Goal: Task Accomplishment & Management: Manage account settings

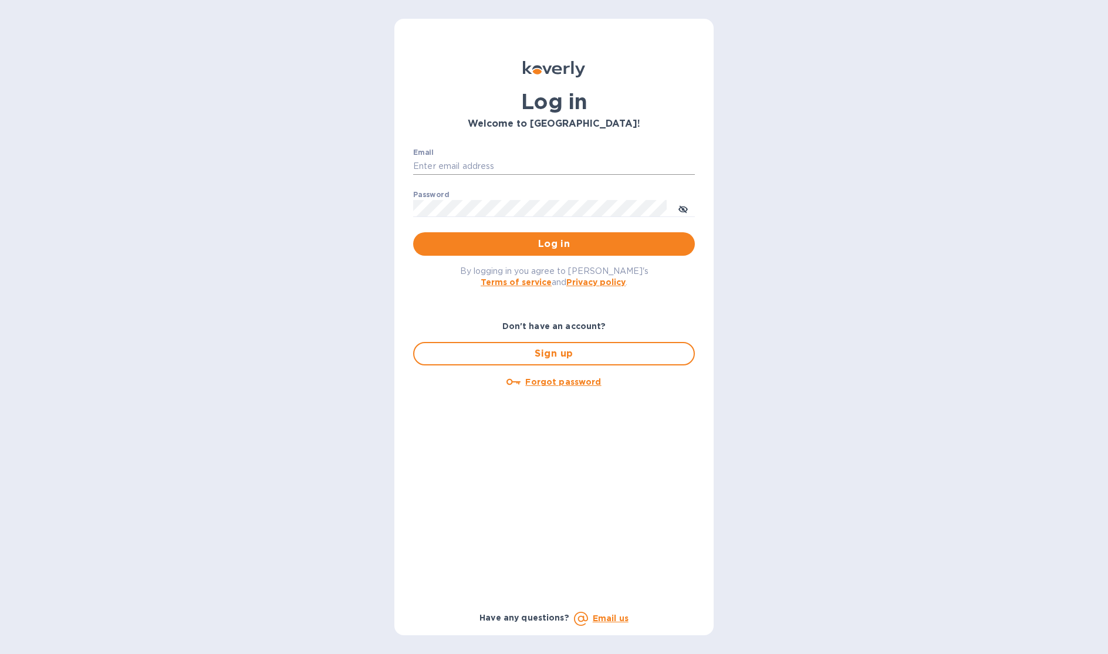
click at [484, 164] on input "Email" at bounding box center [554, 167] width 282 height 18
type input "jerome@lagrenouillewine.com"
click at [527, 251] on span "Log in" at bounding box center [554, 244] width 263 height 14
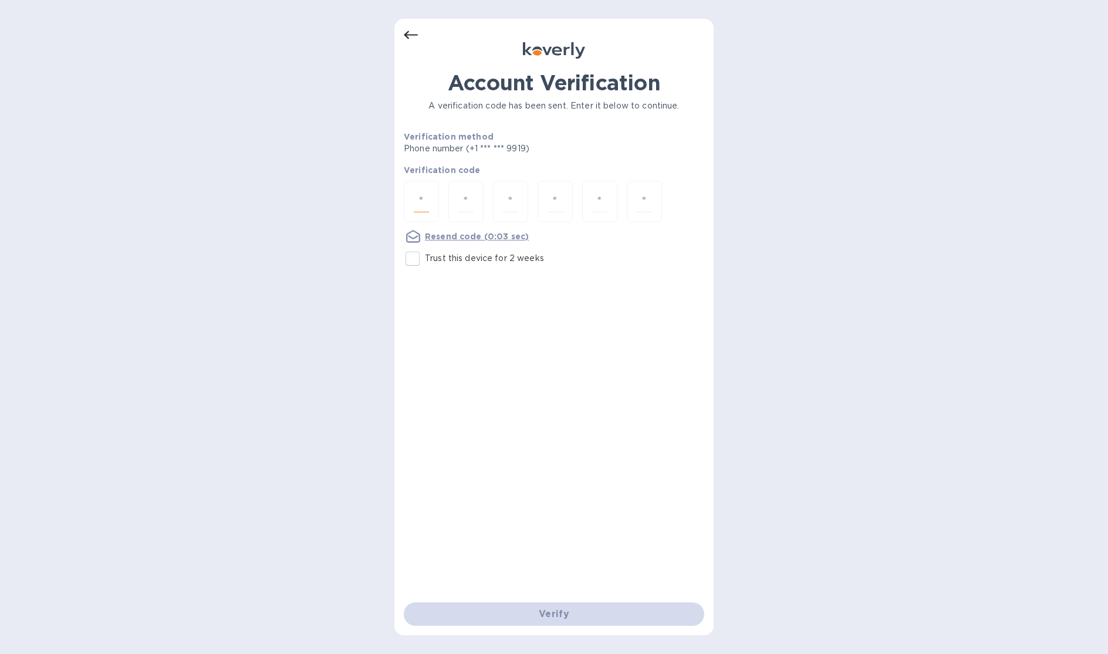
click at [418, 195] on input "number" at bounding box center [421, 202] width 15 height 22
type input "7"
type input "1"
type input "0"
type input "4"
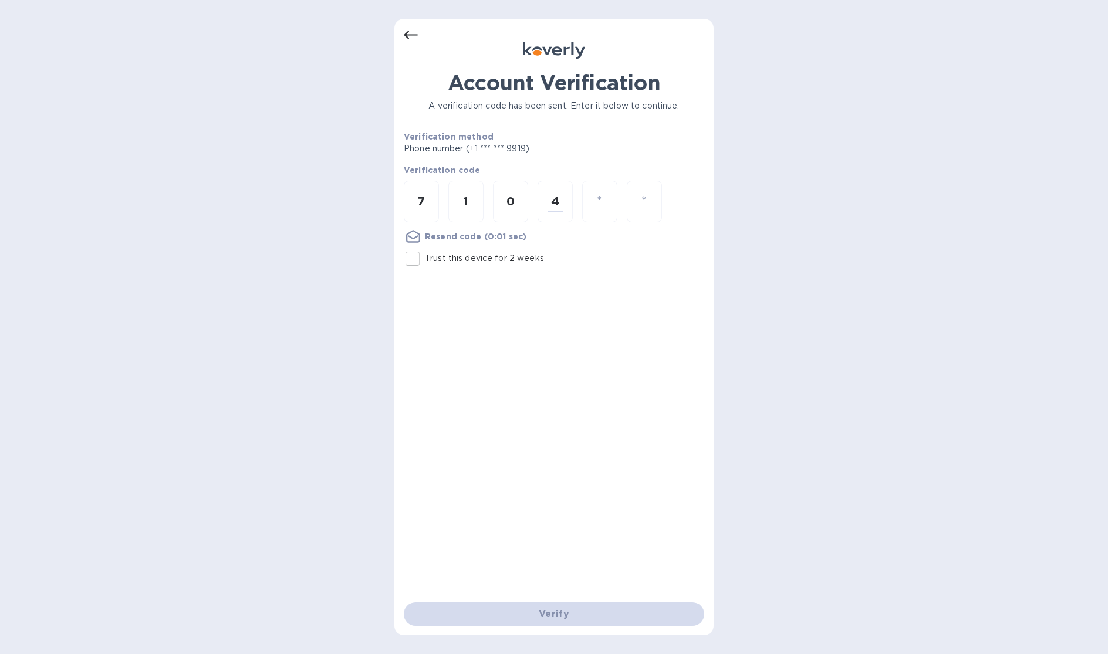
type input "6"
type input "9"
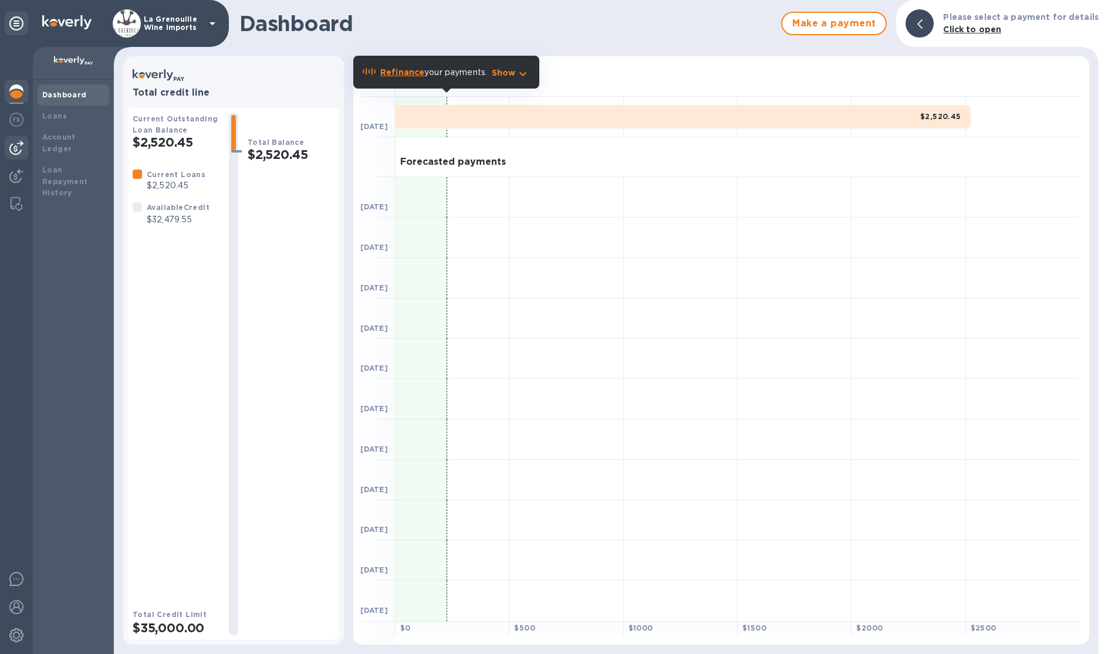
click at [18, 148] on img at bounding box center [16, 148] width 14 height 14
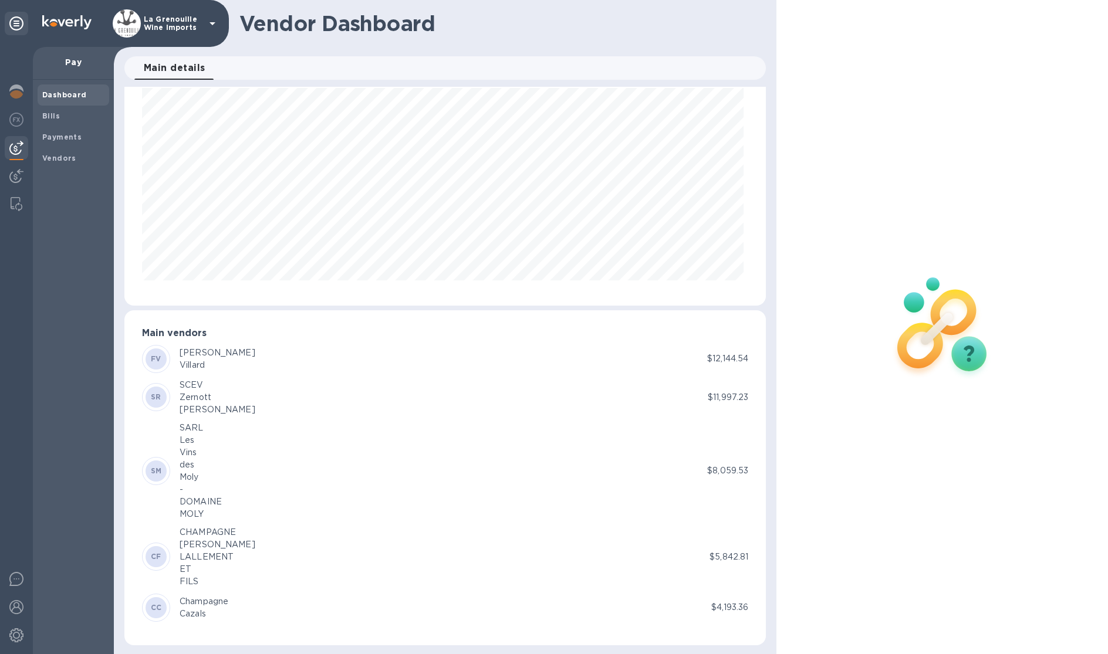
scroll to position [39, 0]
click at [22, 145] on img at bounding box center [16, 148] width 14 height 14
click at [15, 173] on img at bounding box center [16, 176] width 14 height 14
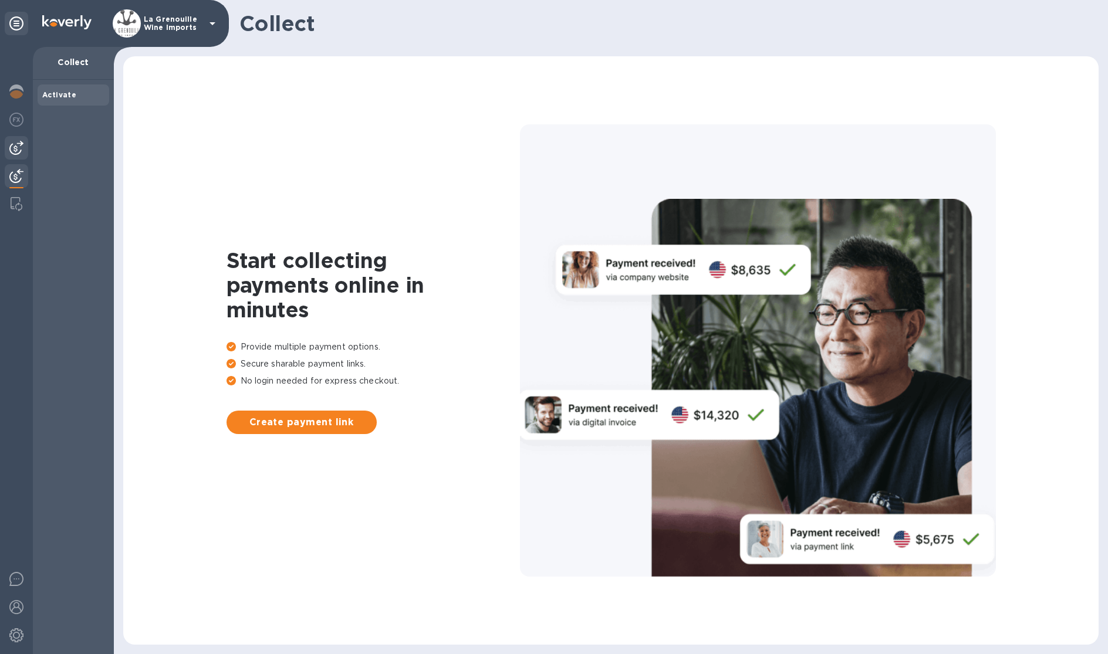
click at [17, 155] on div at bounding box center [16, 147] width 23 height 23
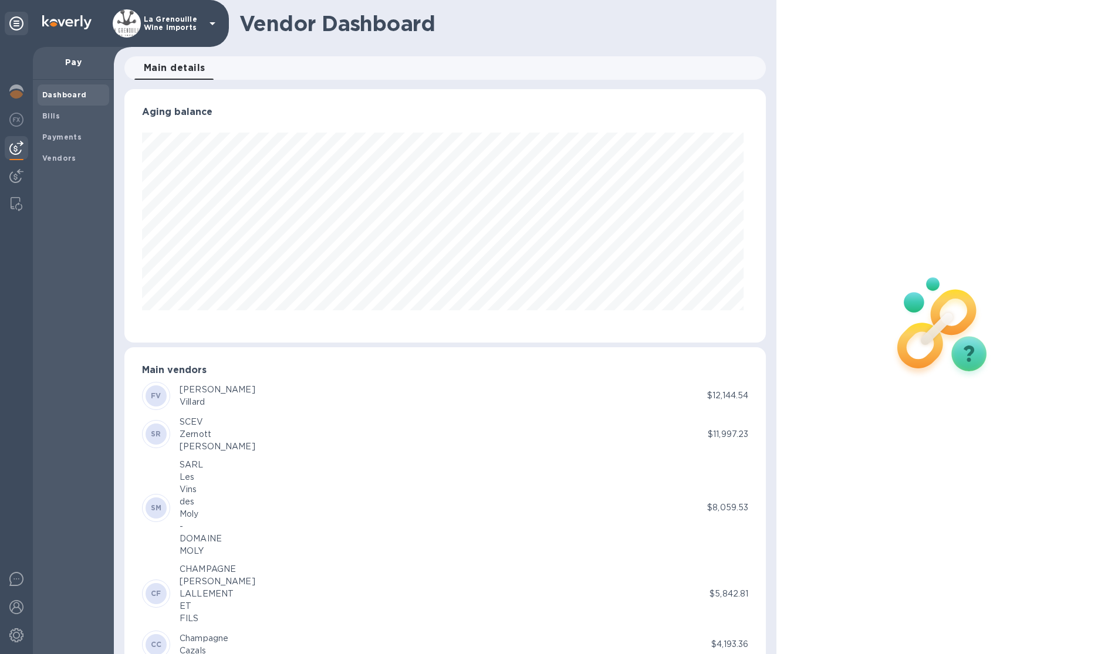
click at [208, 25] on icon at bounding box center [212, 23] width 14 height 14
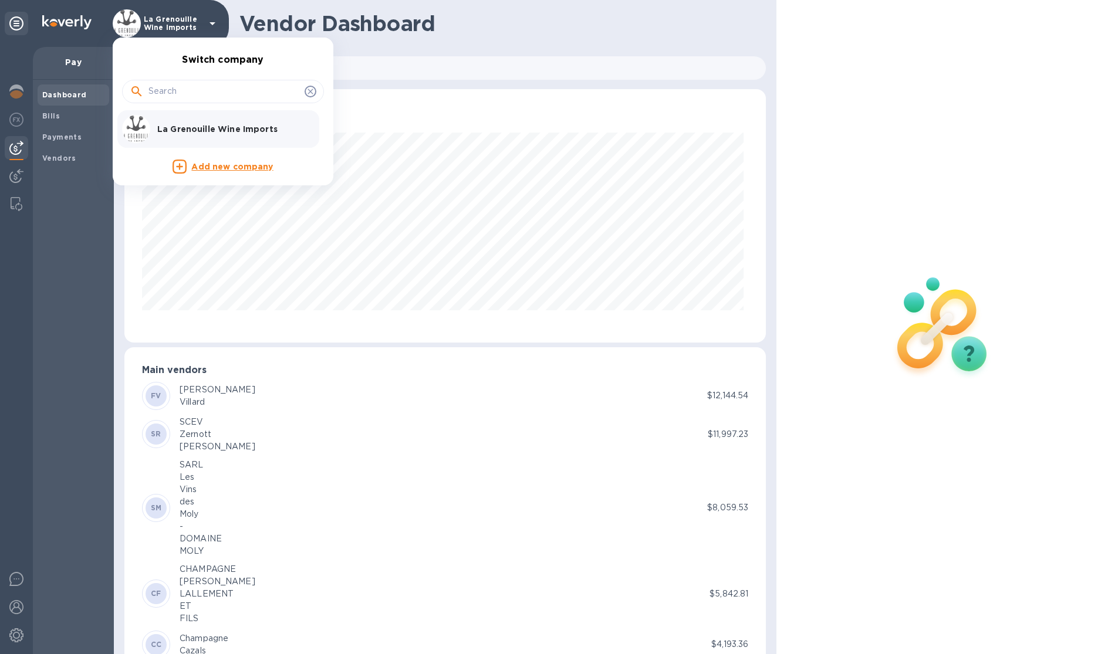
click at [208, 25] on div at bounding box center [554, 327] width 1108 height 654
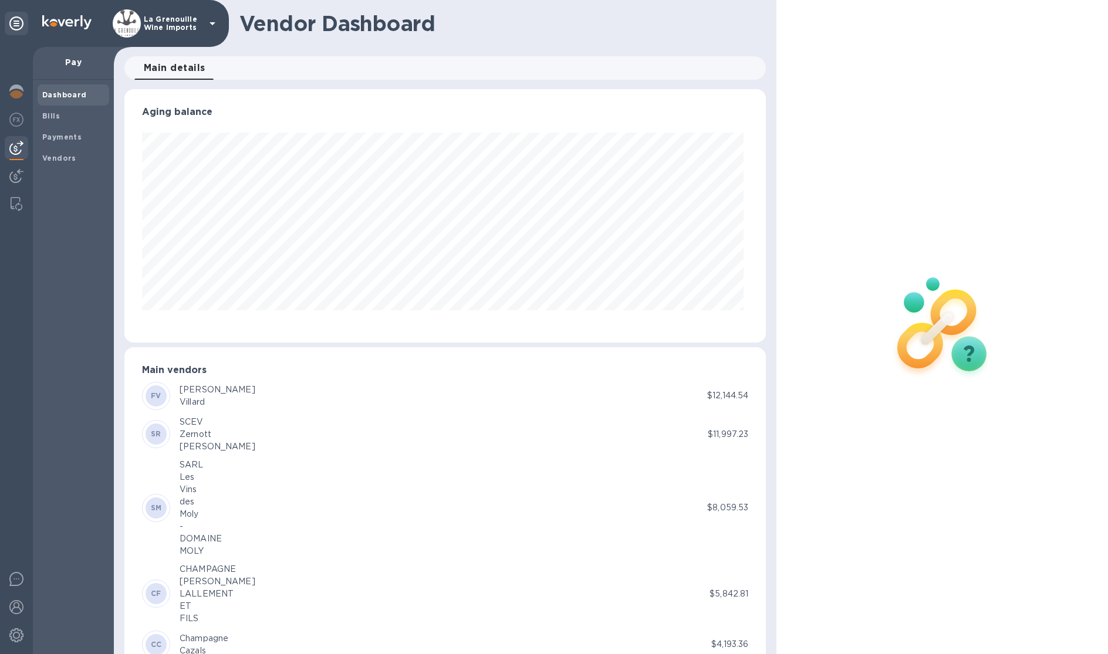
click at [208, 25] on icon at bounding box center [212, 23] width 14 height 14
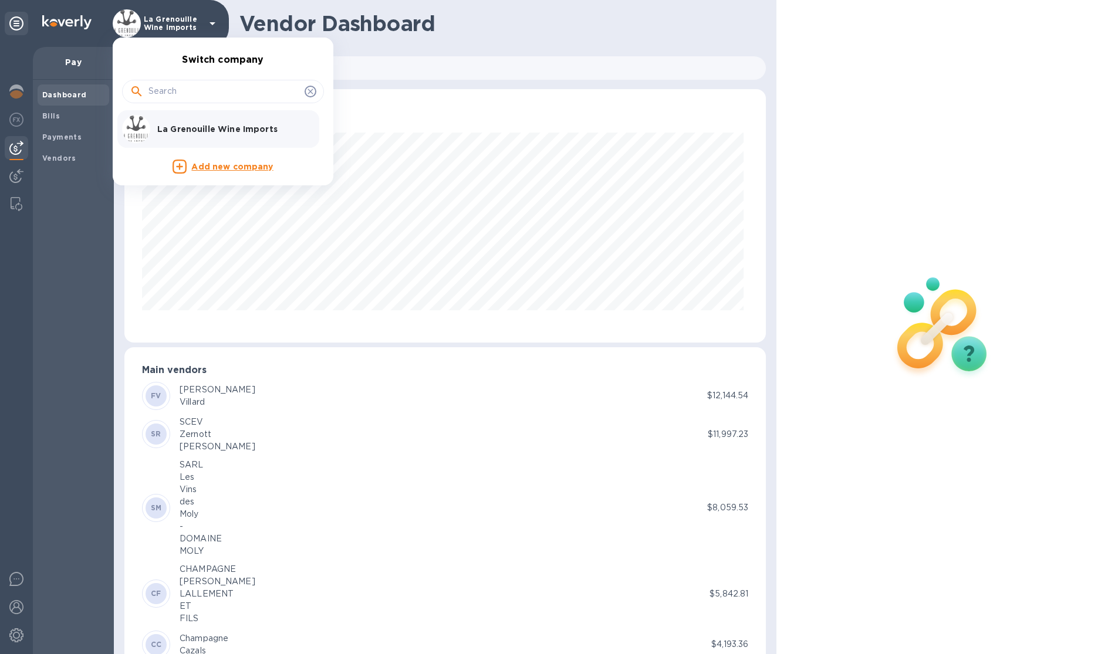
click at [208, 25] on div at bounding box center [554, 327] width 1108 height 654
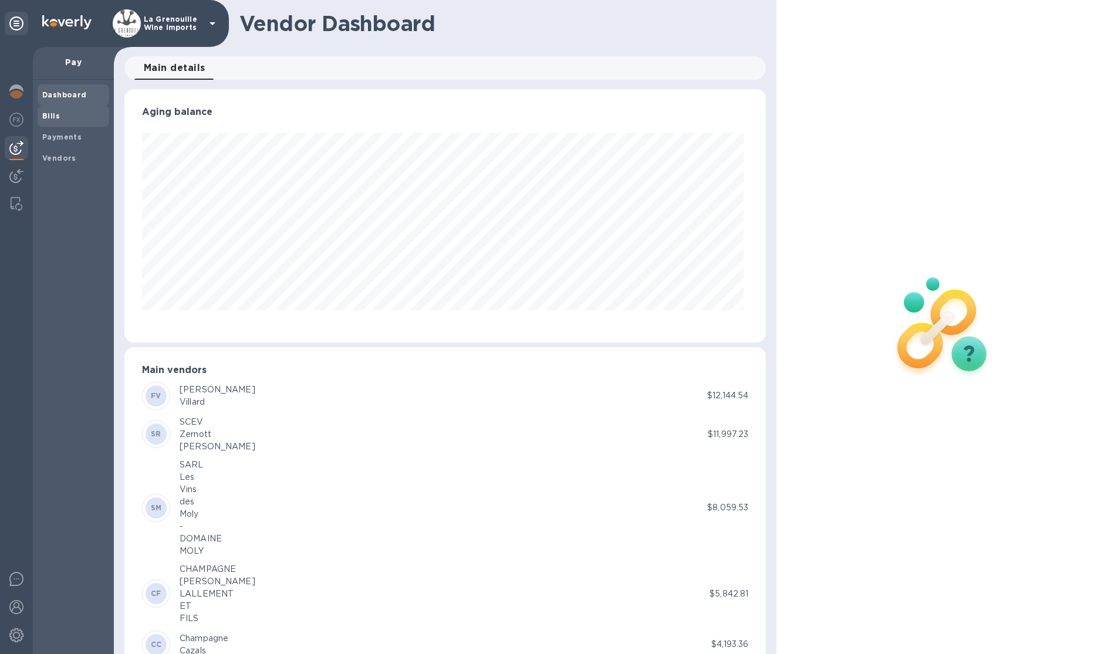
click at [73, 124] on div "Bills" at bounding box center [74, 116] width 72 height 21
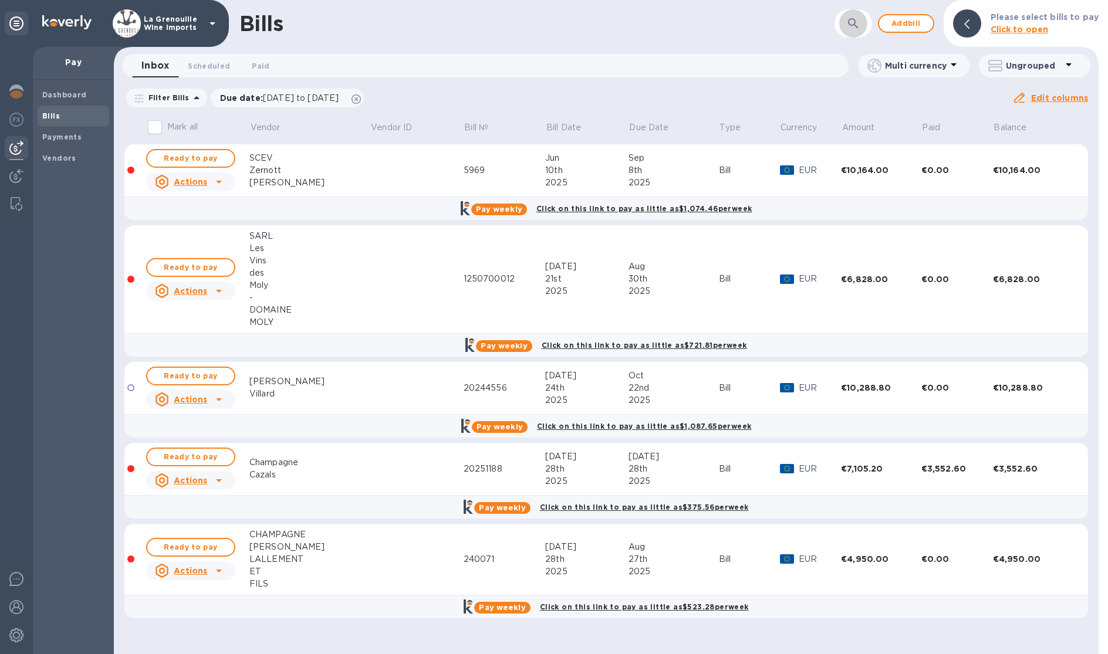
click at [855, 14] on button "button" at bounding box center [853, 23] width 28 height 28
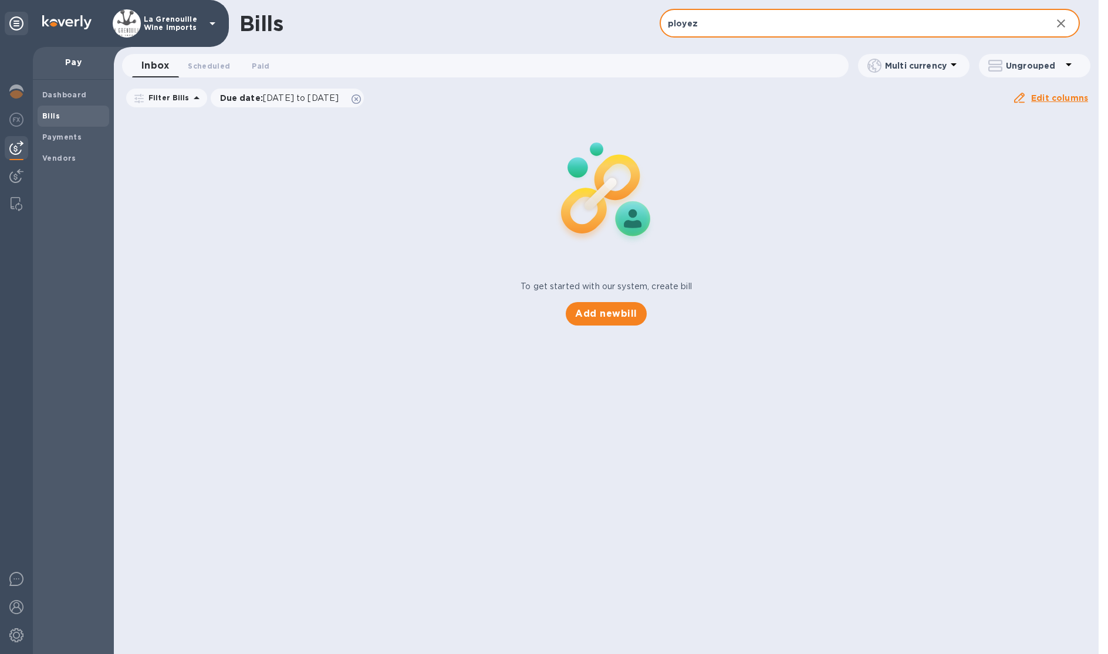
click at [749, 16] on input "ployez" at bounding box center [851, 23] width 383 height 29
click at [744, 16] on input "ployez" at bounding box center [851, 23] width 383 height 29
type input "Plo"
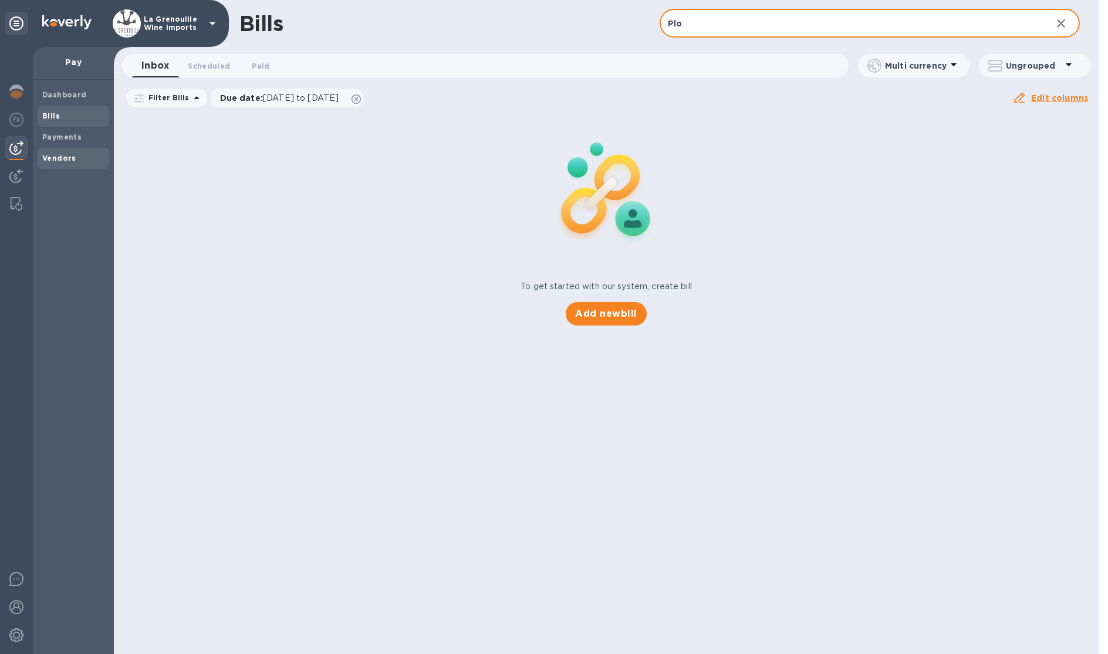
click at [70, 150] on div "Vendors" at bounding box center [74, 158] width 72 height 21
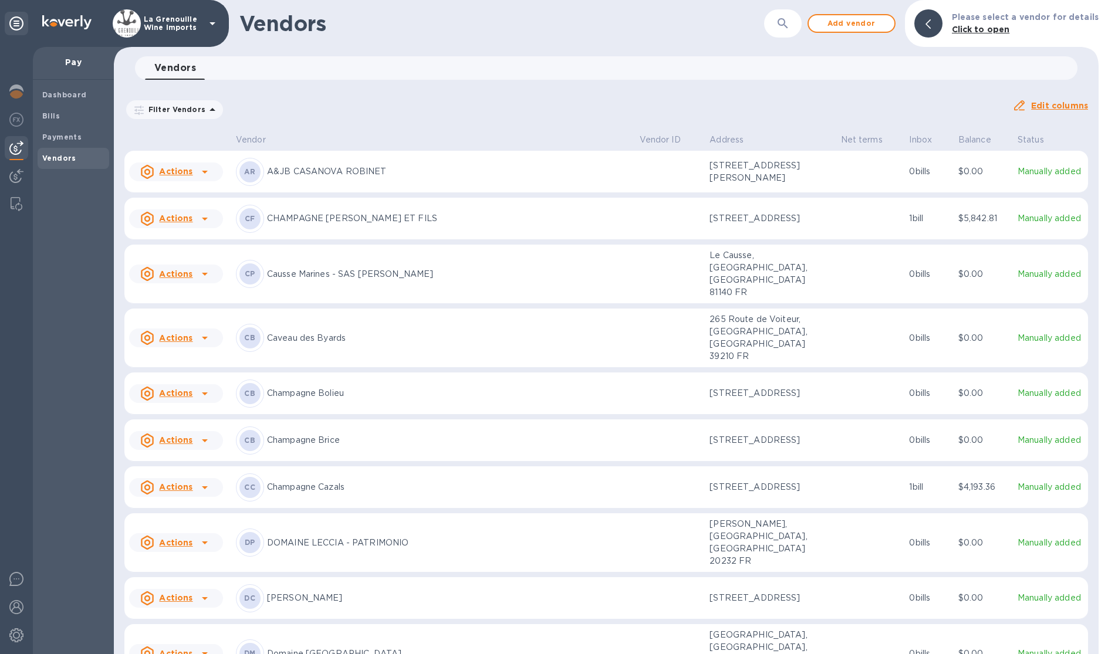
click at [787, 30] on icon "button" at bounding box center [783, 23] width 14 height 14
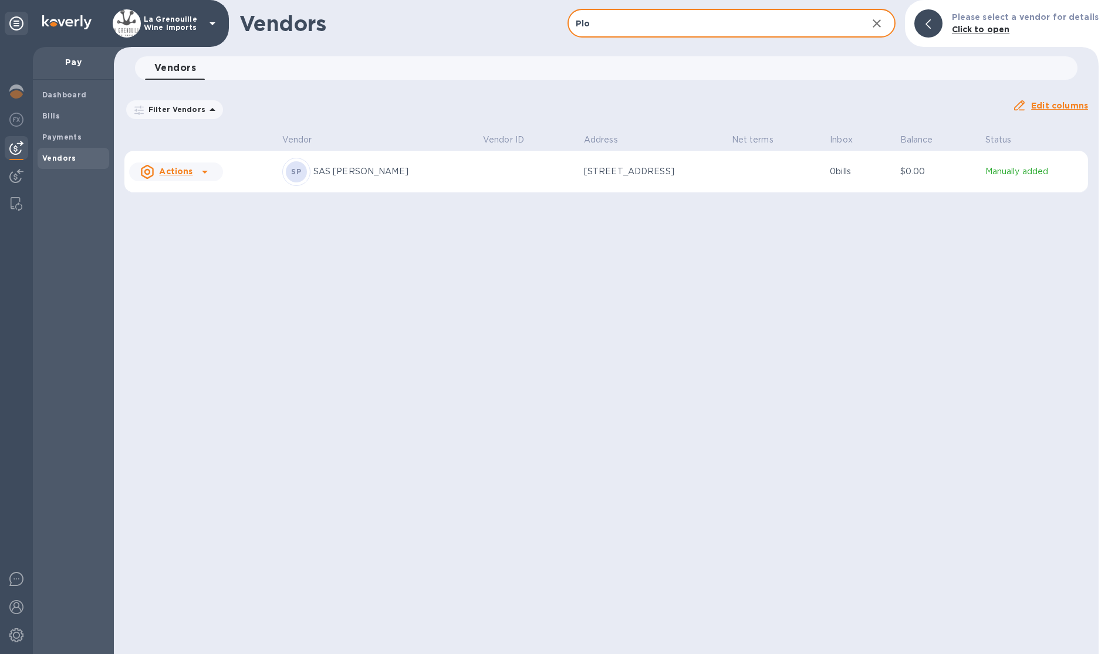
type input "Plo"
click at [579, 167] on td "[STREET_ADDRESS]" at bounding box center [653, 172] width 148 height 42
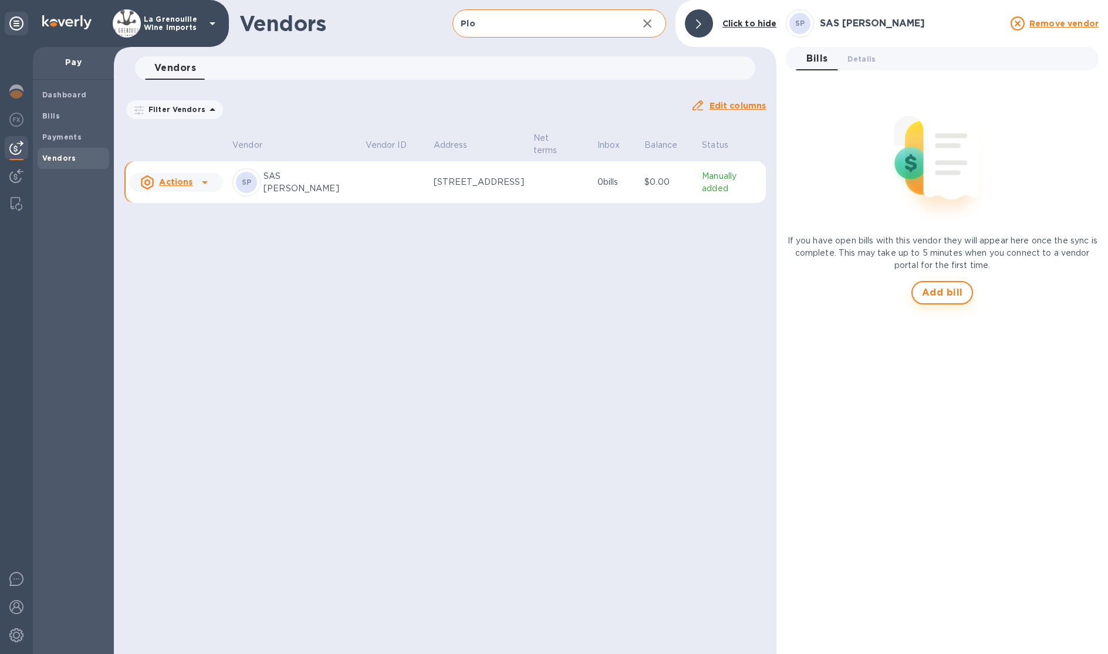
click at [929, 288] on span "Add bill" at bounding box center [942, 293] width 41 height 14
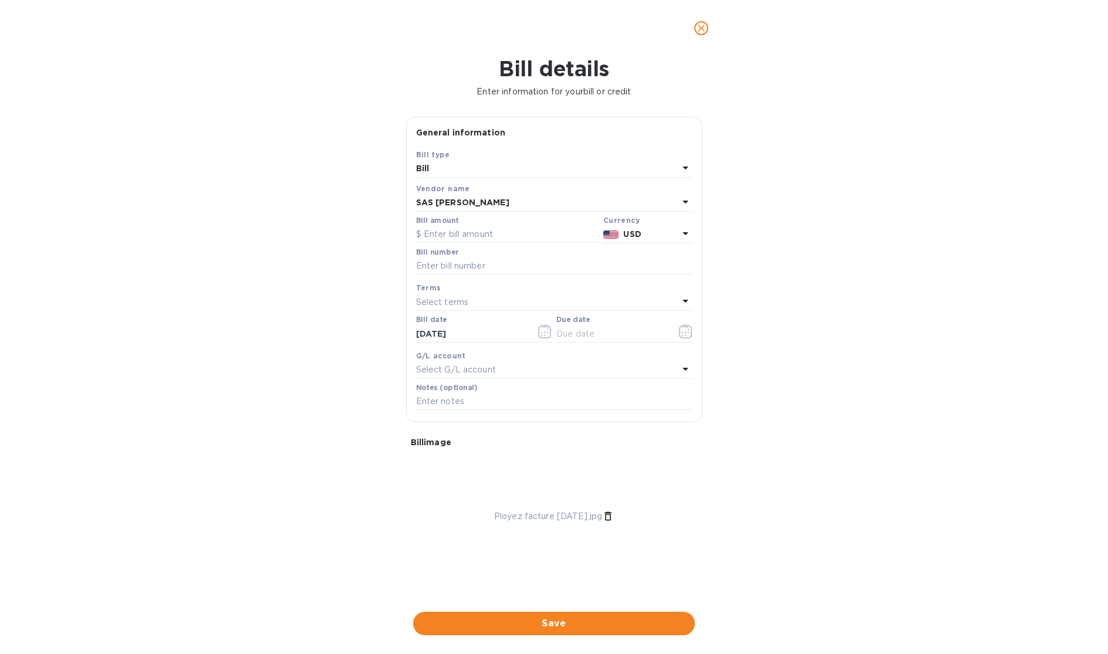
click at [703, 473] on img at bounding box center [703, 473] width 0 height 0
click at [458, 234] on input "text" at bounding box center [507, 235] width 183 height 18
type input "22,461.6"
click at [470, 265] on input "text" at bounding box center [554, 267] width 276 height 18
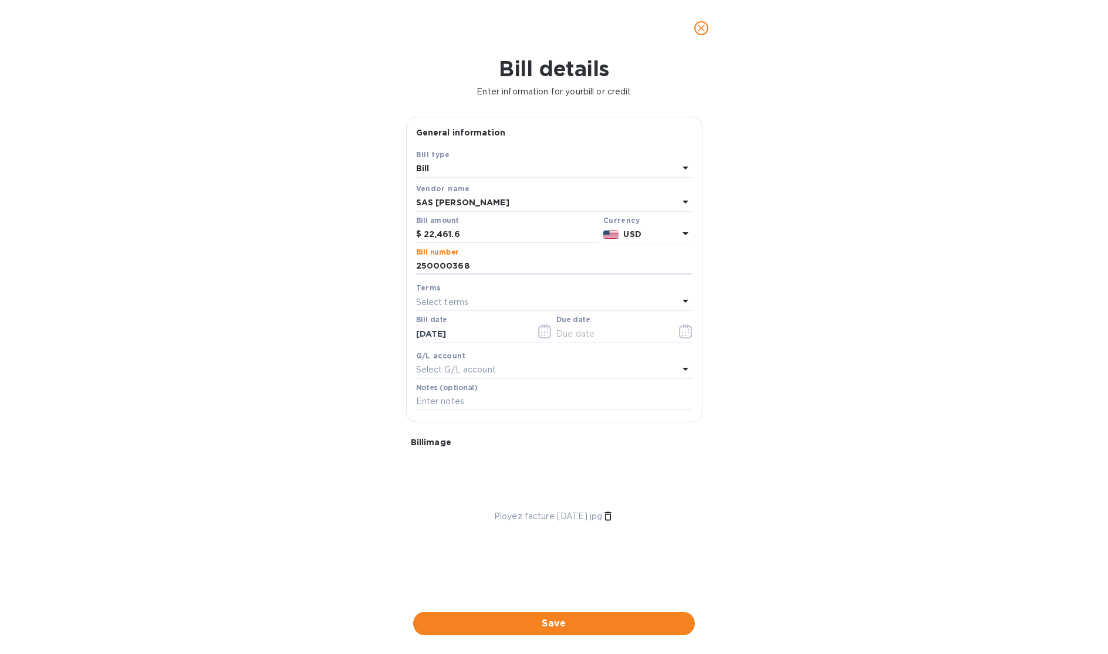
type input "250000368"
click at [468, 303] on div "Select terms" at bounding box center [547, 302] width 262 height 16
click at [461, 386] on p "NET 60" at bounding box center [550, 391] width 248 height 12
type input "[DATE]"
click at [470, 339] on input "[DATE]" at bounding box center [471, 334] width 111 height 18
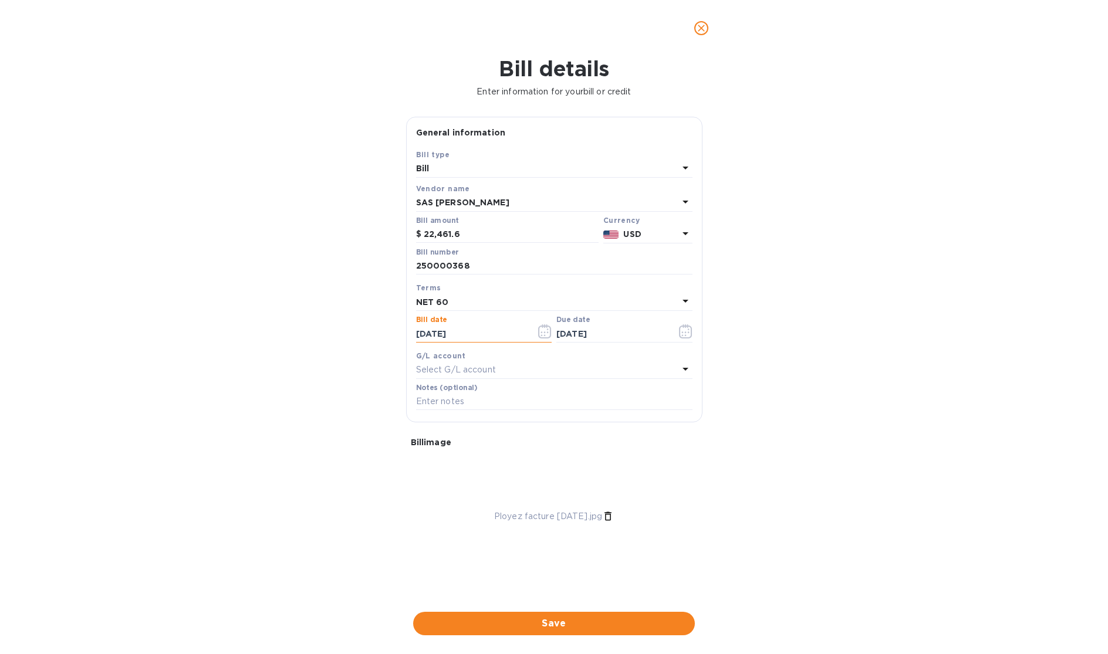
click at [427, 335] on input "[DATE]" at bounding box center [471, 334] width 111 height 18
type input "[DATE]"
click at [550, 282] on div "Terms NET 60" at bounding box center [554, 296] width 281 height 34
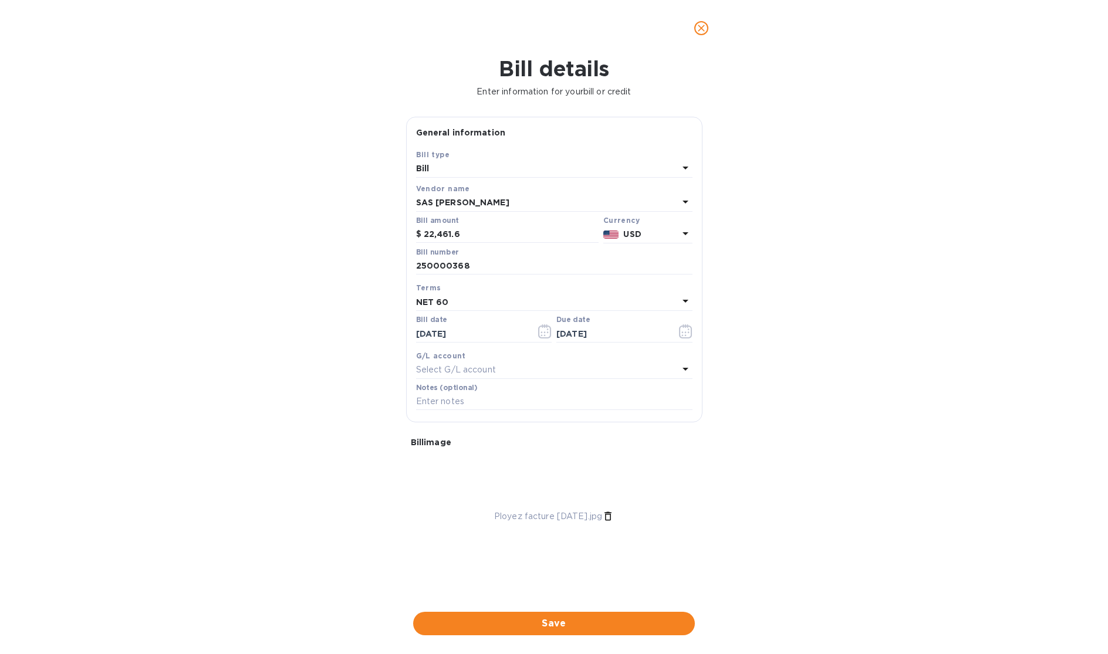
click at [569, 298] on div "NET 60" at bounding box center [547, 302] width 262 height 16
click at [589, 331] on input "text" at bounding box center [555, 335] width 207 height 18
click at [508, 395] on p "NET 60" at bounding box center [550, 391] width 248 height 12
click at [503, 369] on div "Select G/L account" at bounding box center [547, 370] width 262 height 16
click at [503, 369] on div "Accounts No options" at bounding box center [554, 419] width 276 height 114
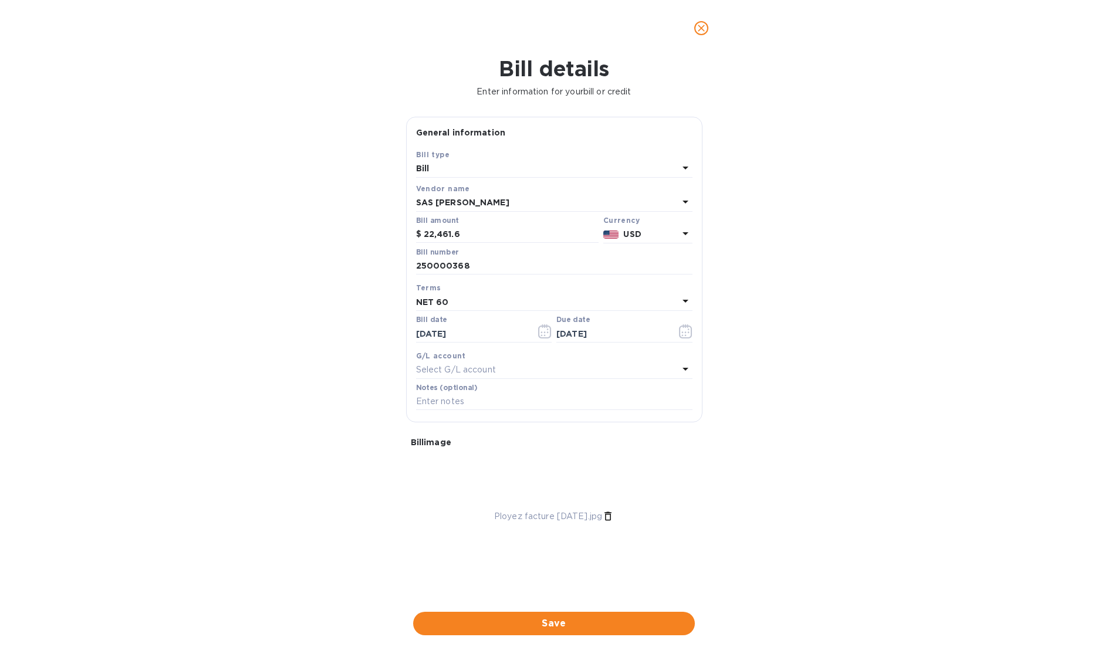
click at [782, 359] on div "Bill details Enter information for your bill or credit General information Save…" at bounding box center [554, 355] width 1108 height 598
click at [664, 234] on p "USD" at bounding box center [650, 234] width 55 height 12
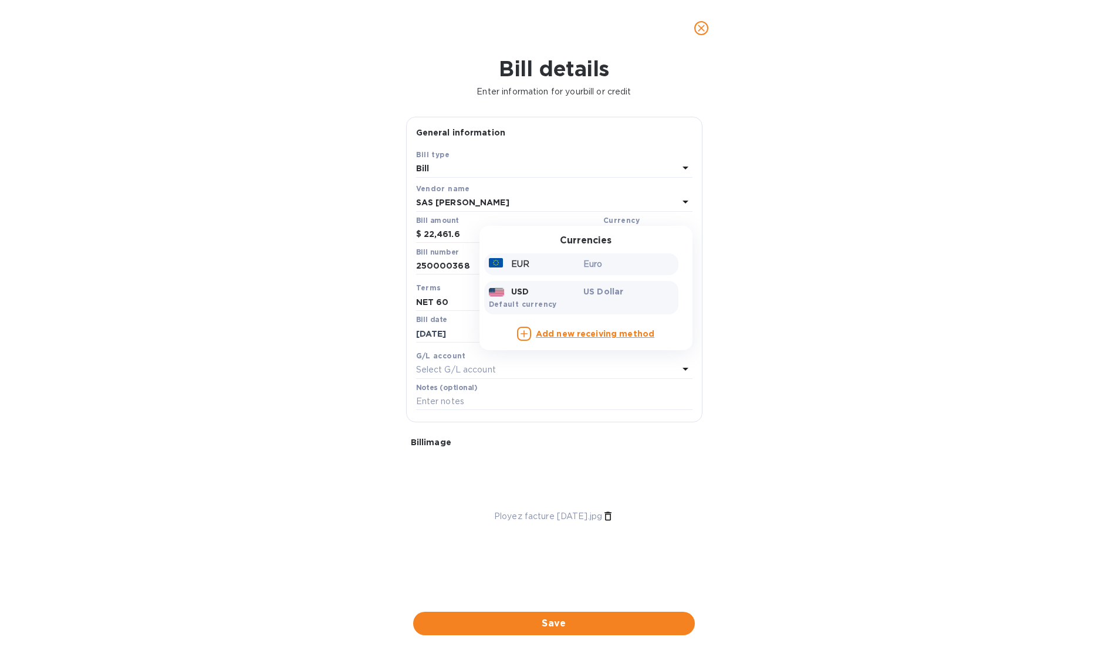
click at [541, 265] on div "EUR" at bounding box center [534, 264] width 95 height 17
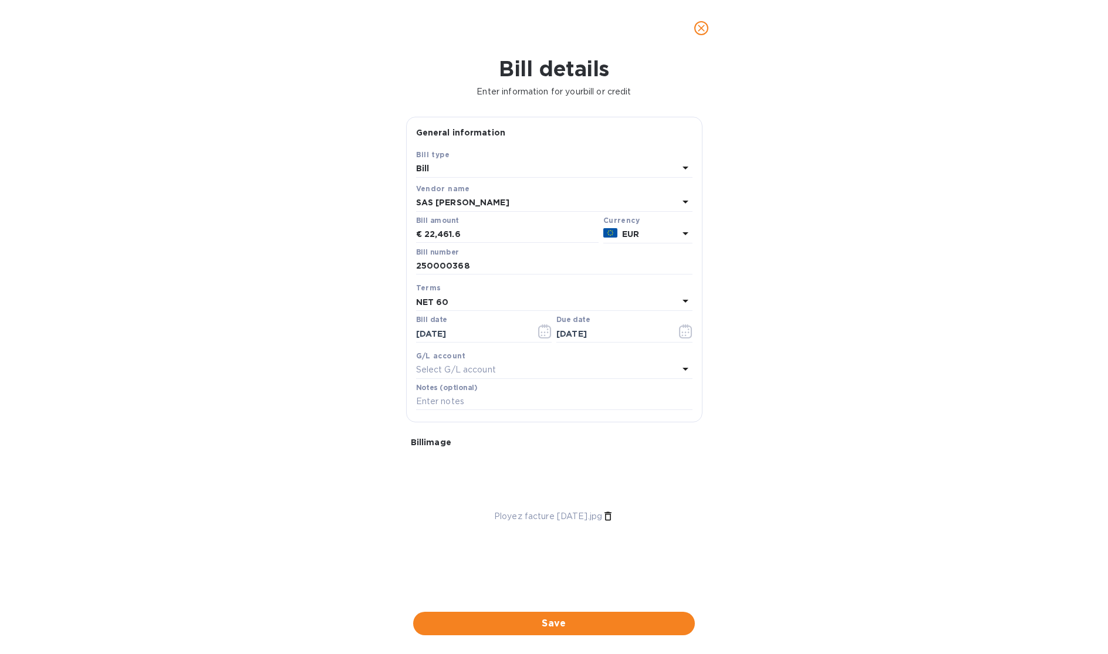
scroll to position [1, 0]
click at [567, 619] on span "Save" at bounding box center [554, 624] width 263 height 14
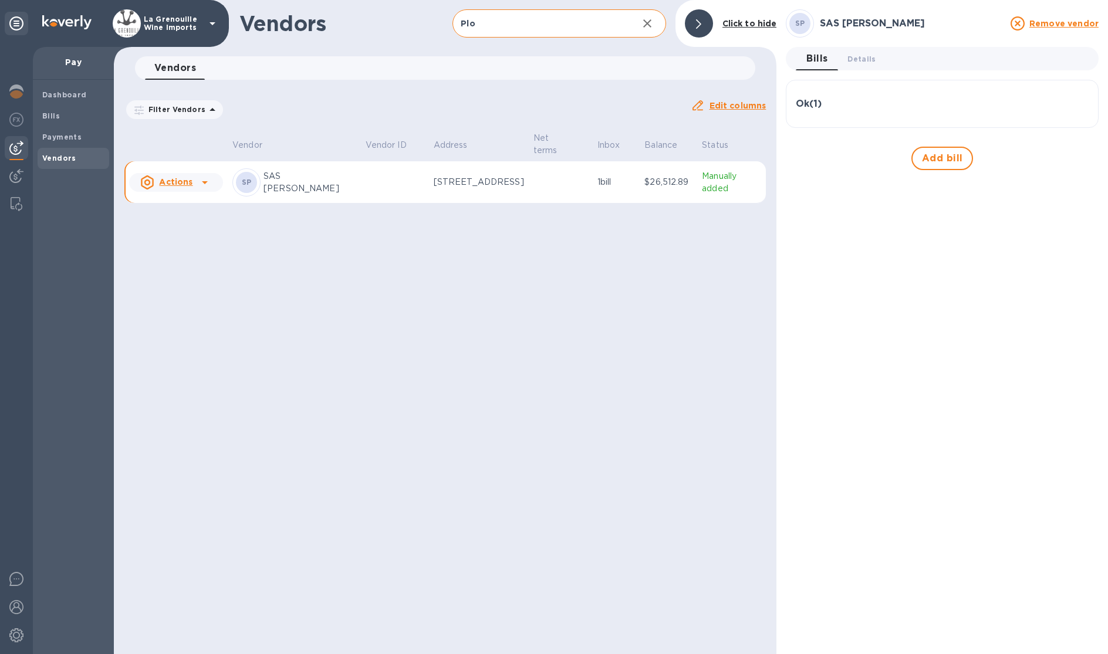
click at [471, 183] on p "[STREET_ADDRESS]" at bounding box center [479, 182] width 90 height 12
click at [187, 180] on u "Actions" at bounding box center [175, 181] width 33 height 9
click at [52, 119] on b "Bills" at bounding box center [51, 116] width 18 height 9
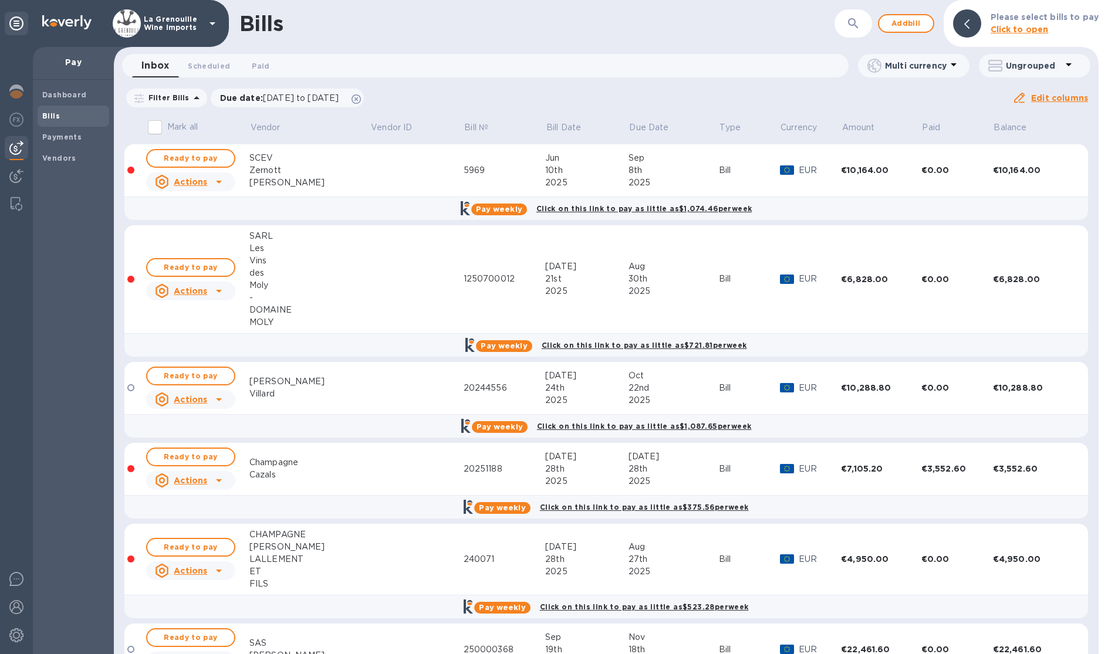
scroll to position [60, 0]
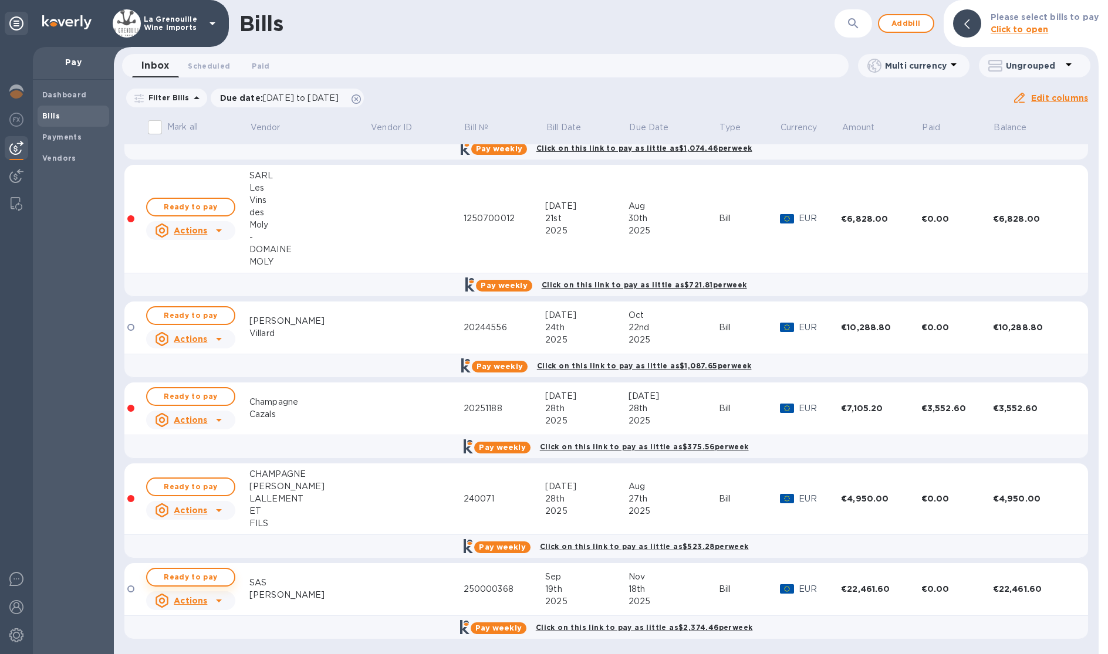
click at [221, 578] on span "Ready to pay" at bounding box center [191, 578] width 68 height 14
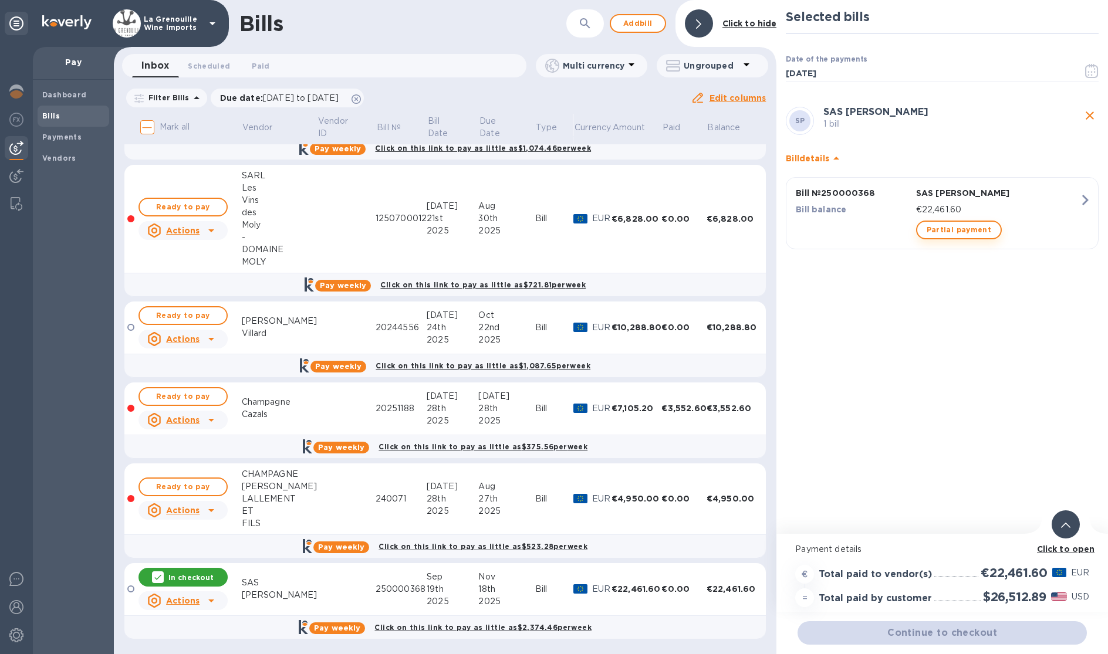
click at [959, 228] on span "Partial payment" at bounding box center [959, 230] width 65 height 14
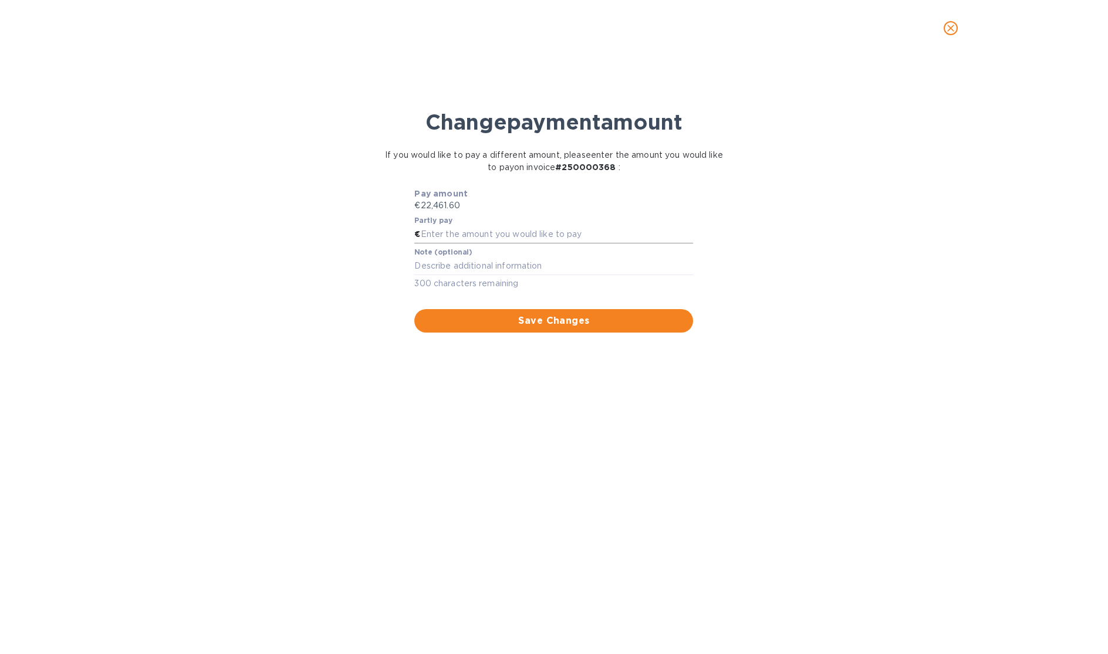
click at [522, 235] on input "text" at bounding box center [557, 235] width 273 height 18
click at [497, 232] on input "text" at bounding box center [557, 235] width 273 height 18
click at [269, 159] on div "Change payment amount If you would like to pay a different amount, please enter…" at bounding box center [553, 361] width 1089 height 585
click at [305, 258] on div "Change payment amount If you would like to pay a different amount, please enter…" at bounding box center [553, 361] width 1089 height 585
click at [946, 29] on icon "close" at bounding box center [951, 28] width 12 height 12
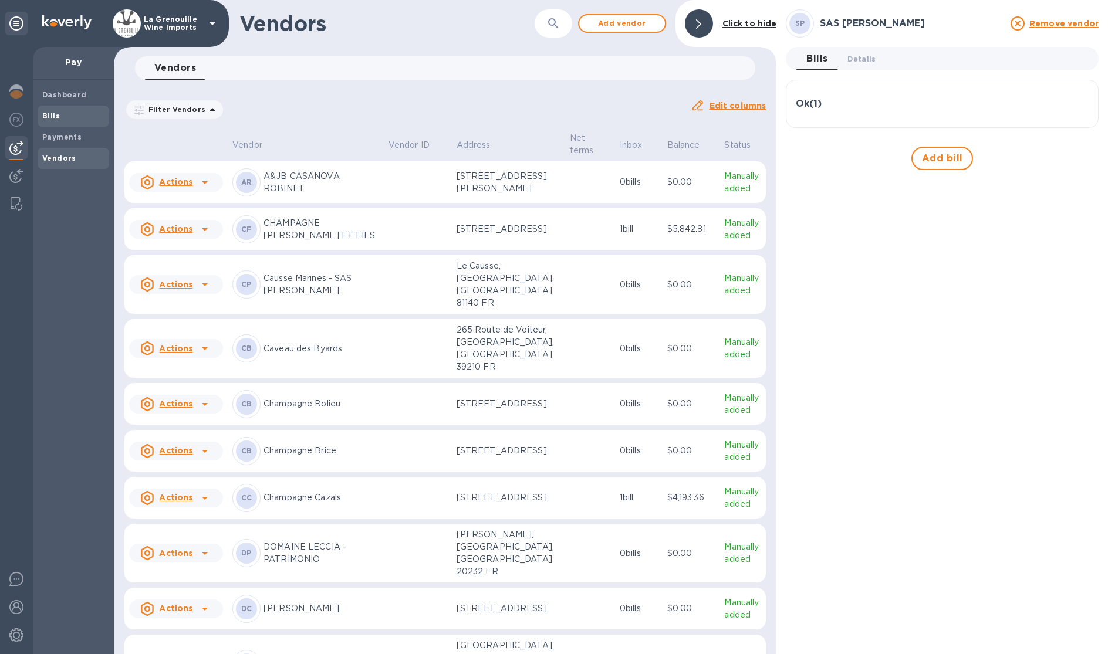
click at [59, 118] on span "Bills" at bounding box center [73, 116] width 62 height 12
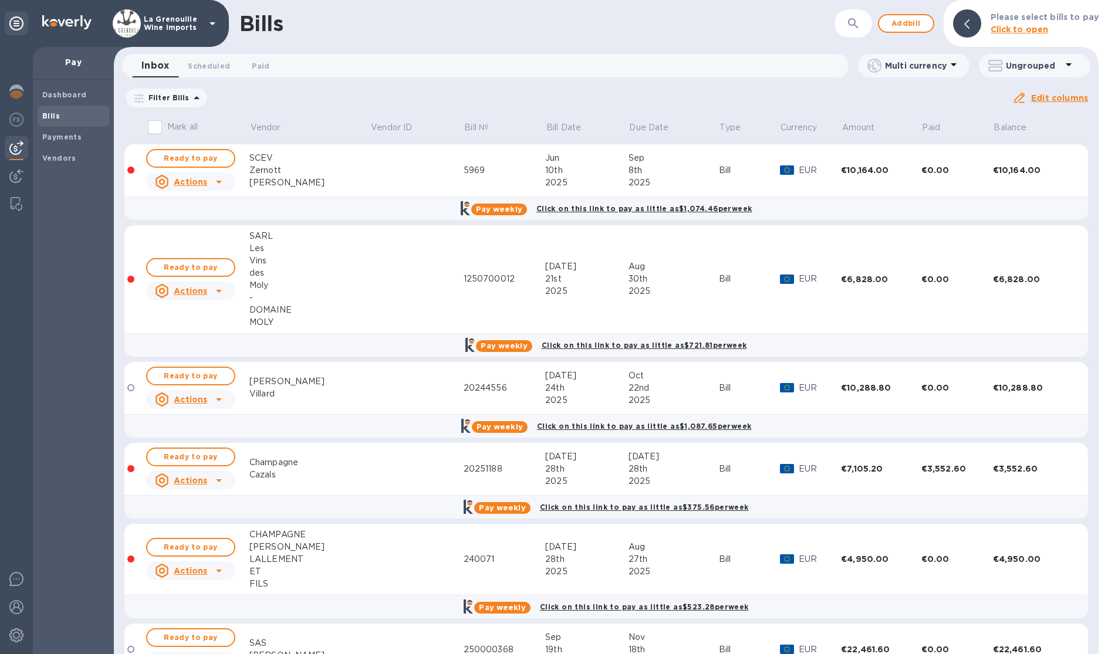
scroll to position [60, 0]
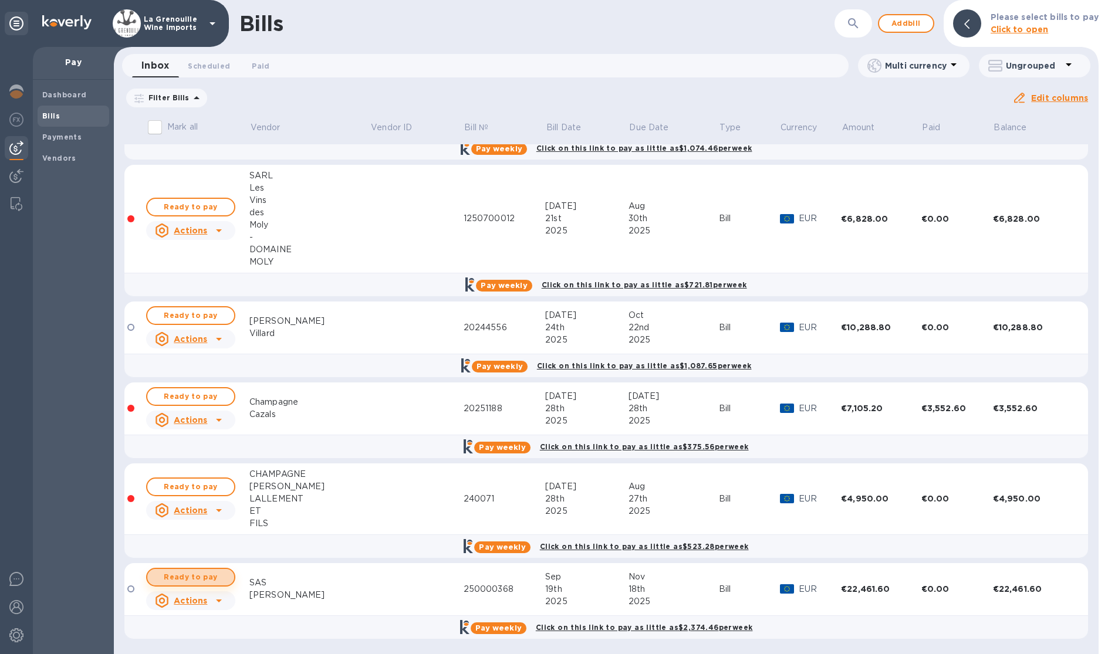
click at [207, 574] on span "Ready to pay" at bounding box center [191, 578] width 68 height 14
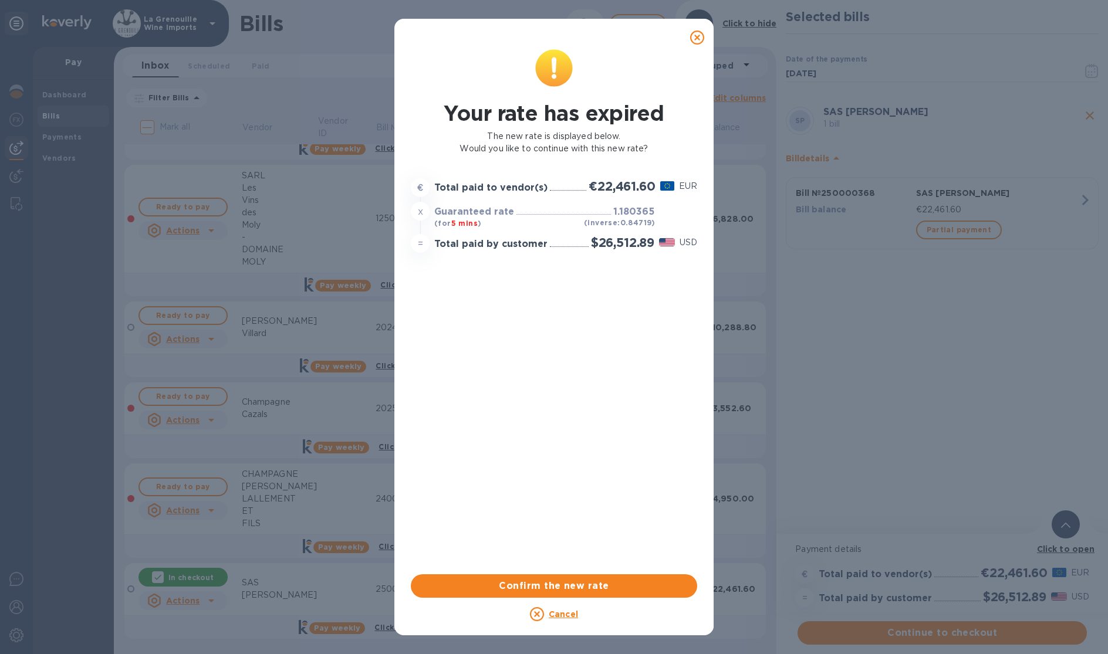
click at [575, 439] on div "Your rate has expired The new rate is displayed below. Would you like to contin…" at bounding box center [554, 309] width 291 height 525
click at [553, 586] on span "Confirm the new rate" at bounding box center [554, 586] width 268 height 14
click at [573, 539] on div "Your rate has expired The new rate is displayed below. Would you like to contin…" at bounding box center [554, 309] width 291 height 525
click at [578, 590] on span "Confirm the new rate" at bounding box center [554, 586] width 268 height 14
click at [696, 38] on icon at bounding box center [697, 38] width 14 height 14
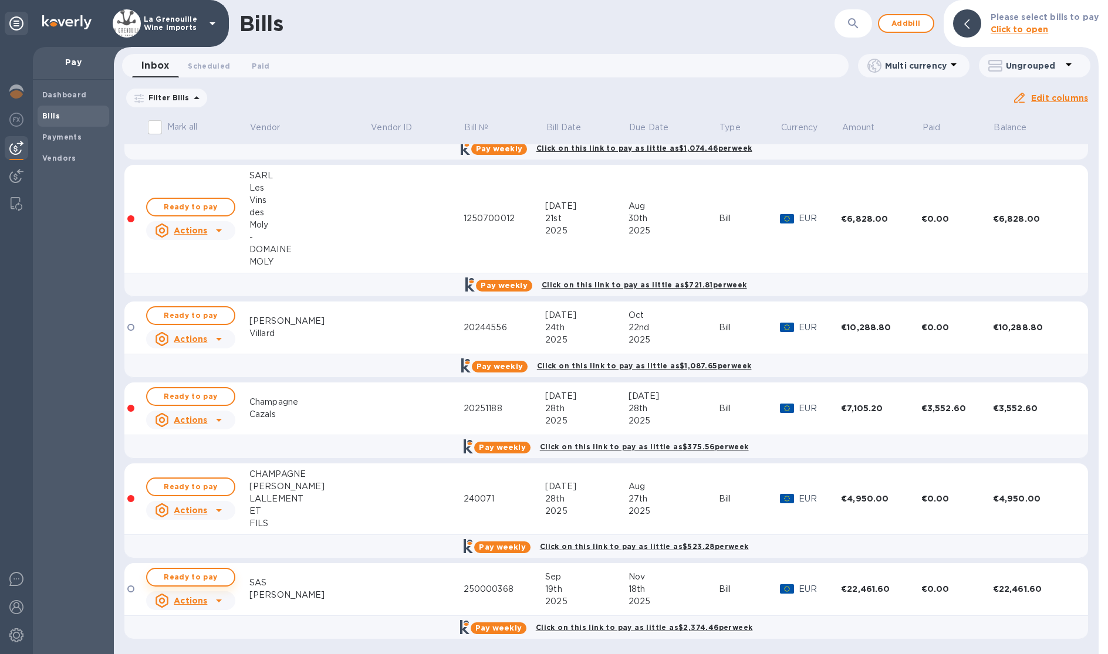
click at [204, 573] on span "Ready to pay" at bounding box center [191, 578] width 68 height 14
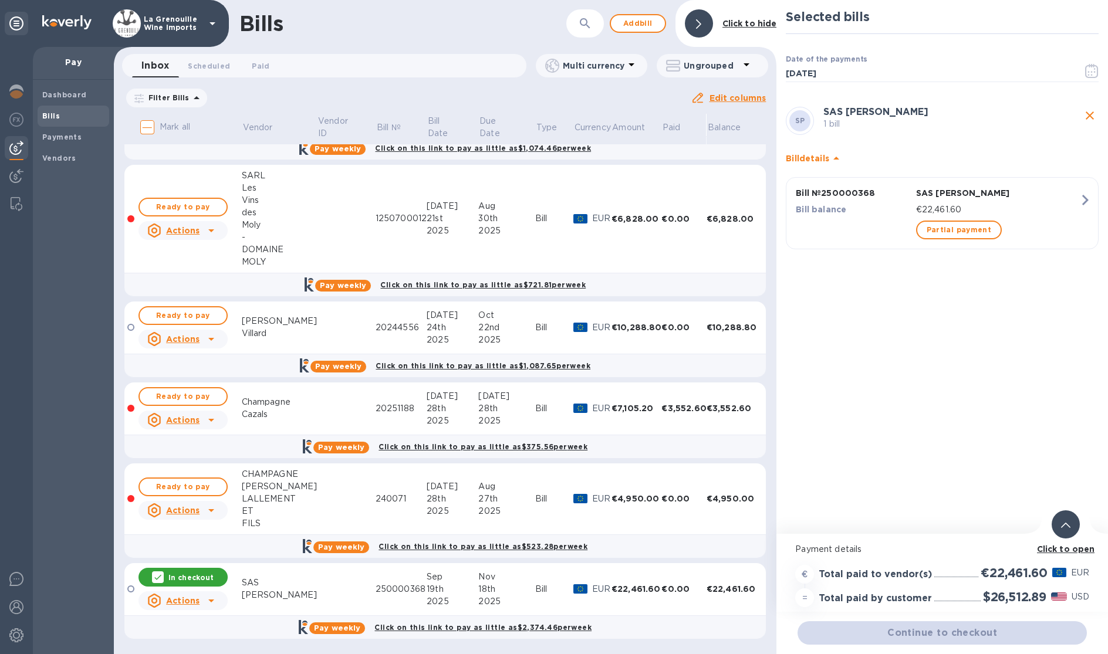
click at [1003, 595] on h2 "$26,512.89" at bounding box center [1014, 597] width 63 height 15
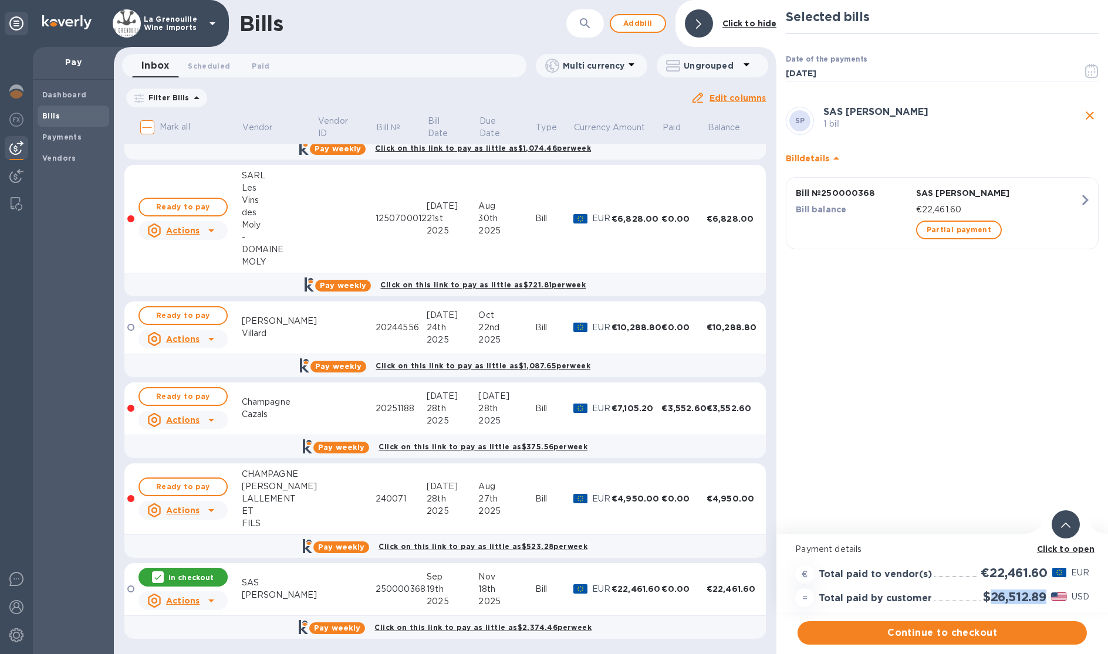
copy h2 "26,512.89"
click at [976, 637] on span "Continue to checkout" at bounding box center [942, 633] width 271 height 14
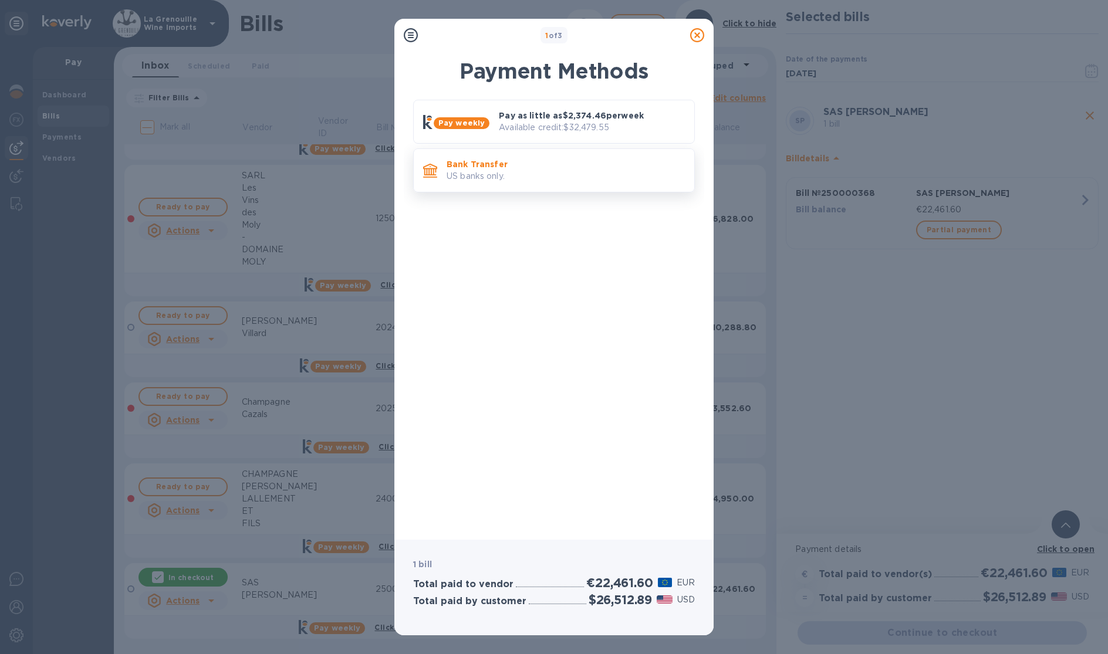
click at [524, 176] on p "US banks only." at bounding box center [566, 176] width 238 height 12
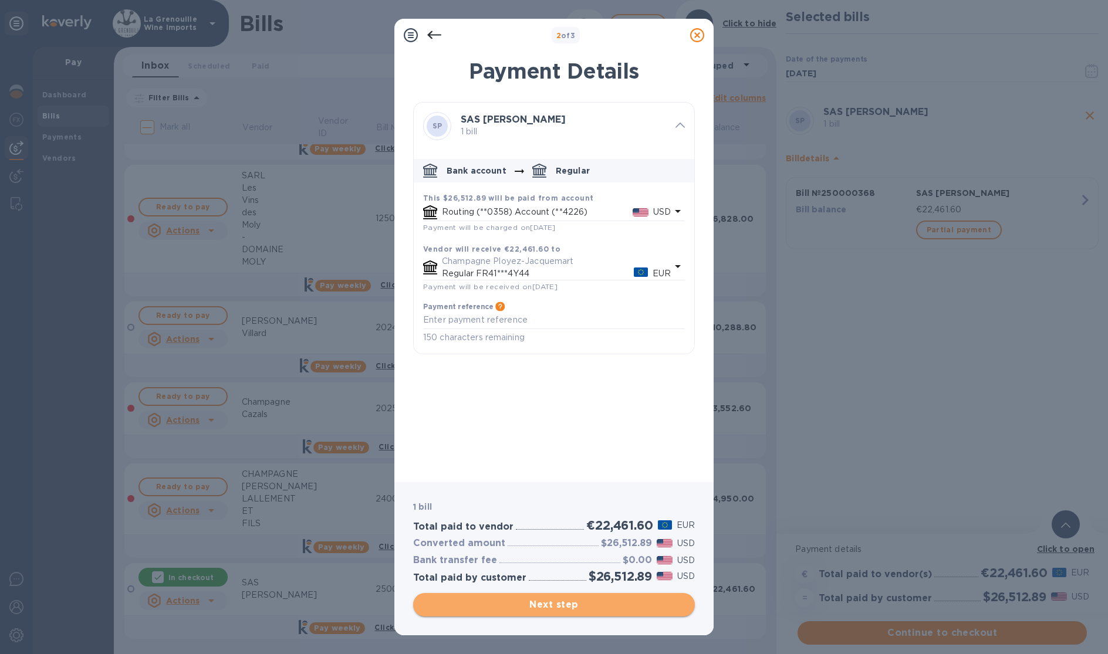
click at [525, 606] on span "Next step" at bounding box center [554, 605] width 263 height 14
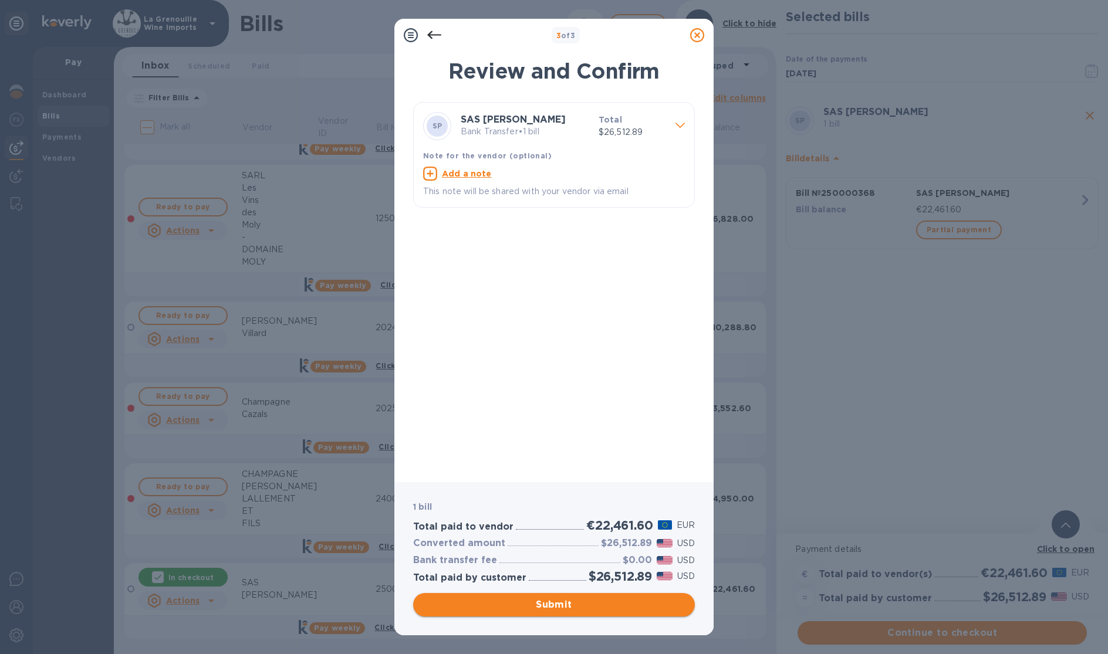
click at [526, 602] on span "Submit" at bounding box center [554, 605] width 263 height 14
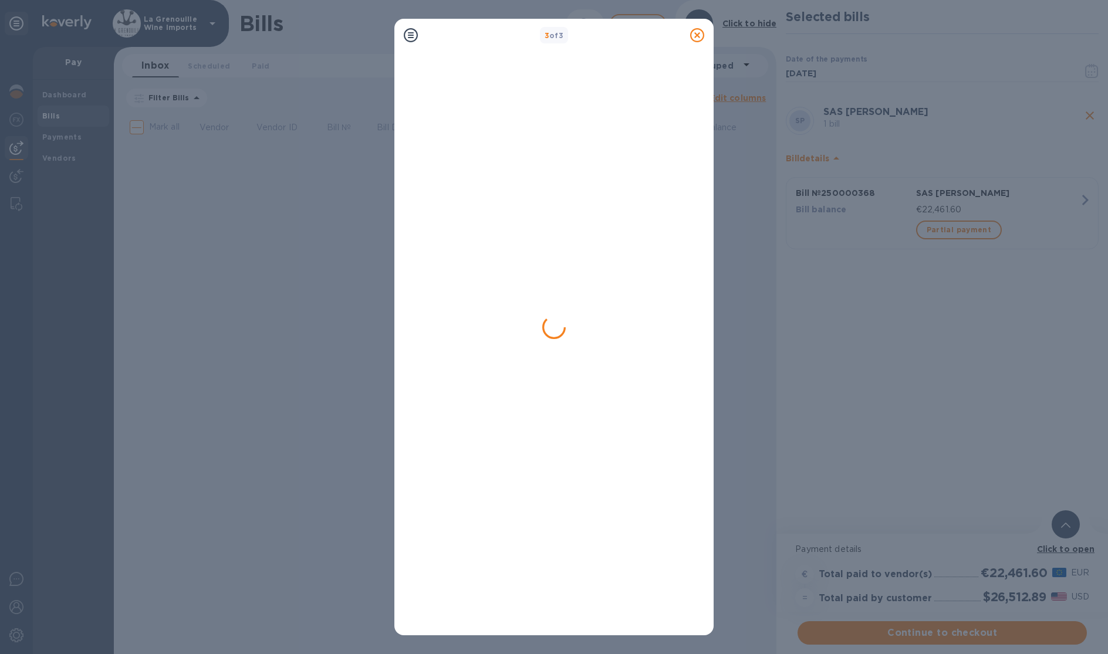
scroll to position [0, 0]
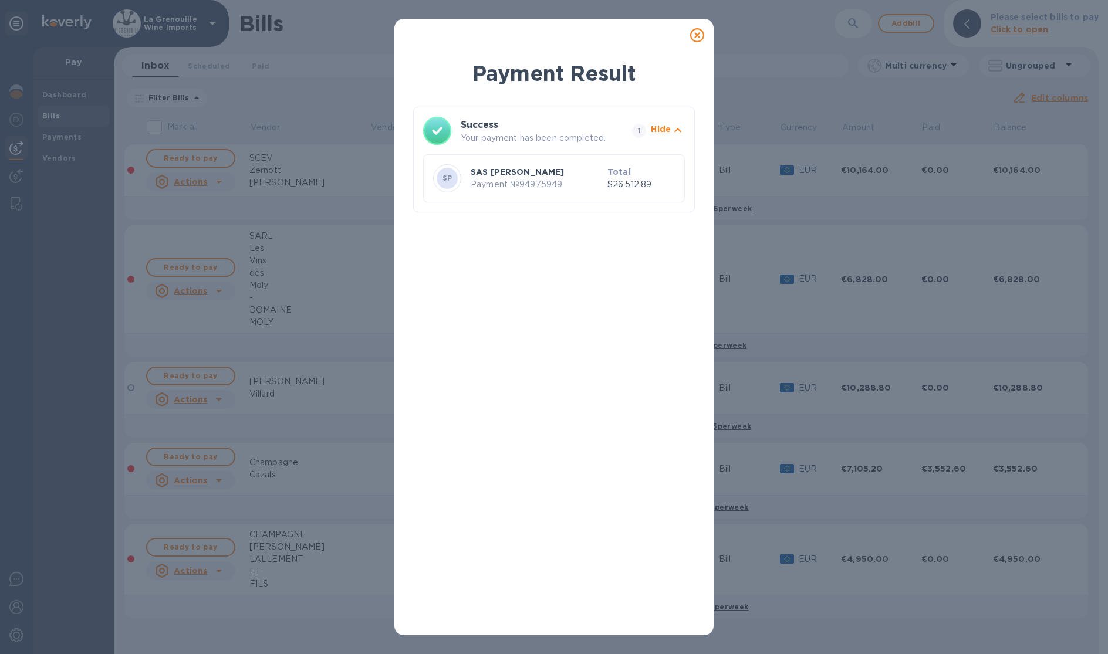
click at [697, 33] on icon at bounding box center [697, 35] width 14 height 14
